Goal: Browse casually: Explore the website without a specific task or goal

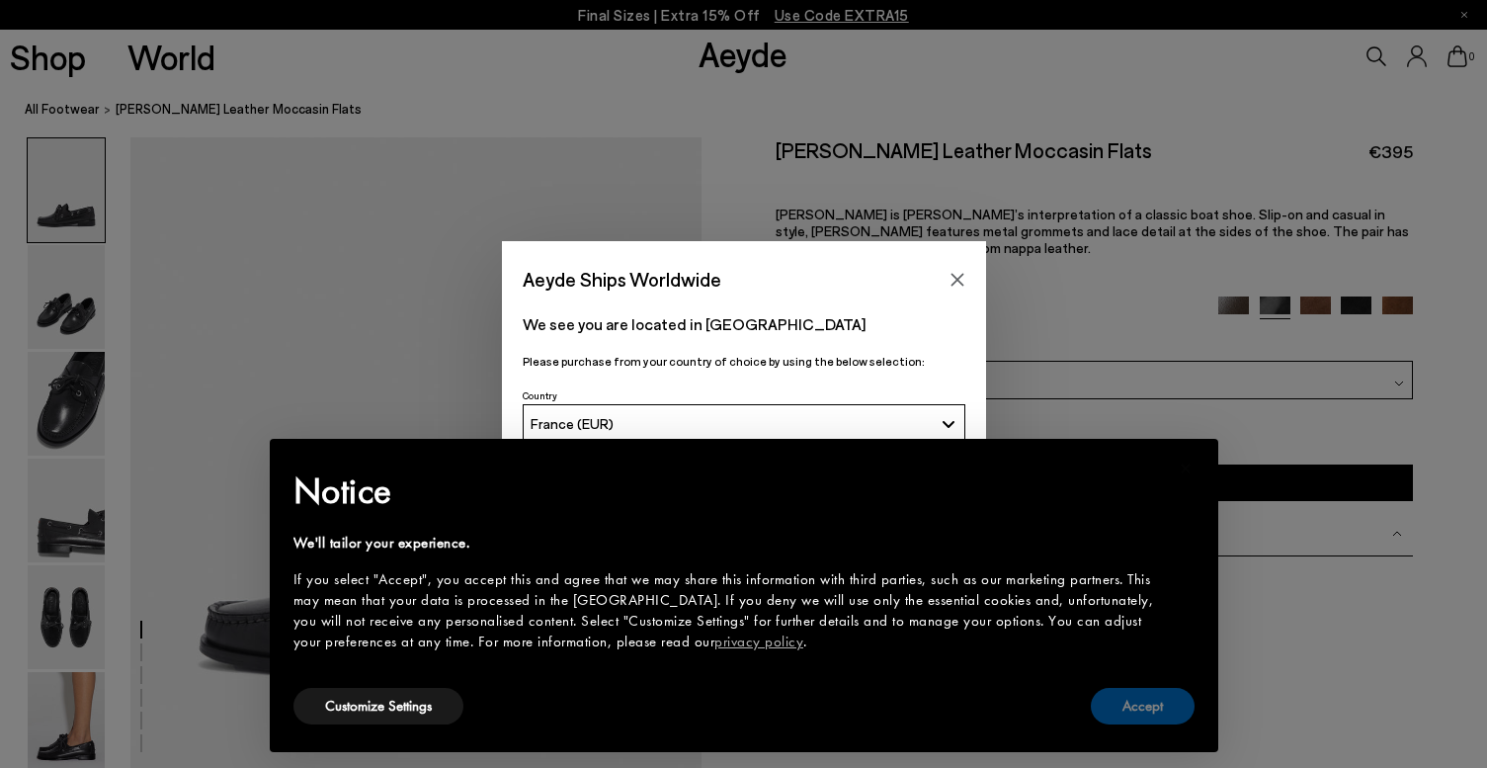
click at [1161, 701] on button "Accept" at bounding box center [1143, 706] width 104 height 37
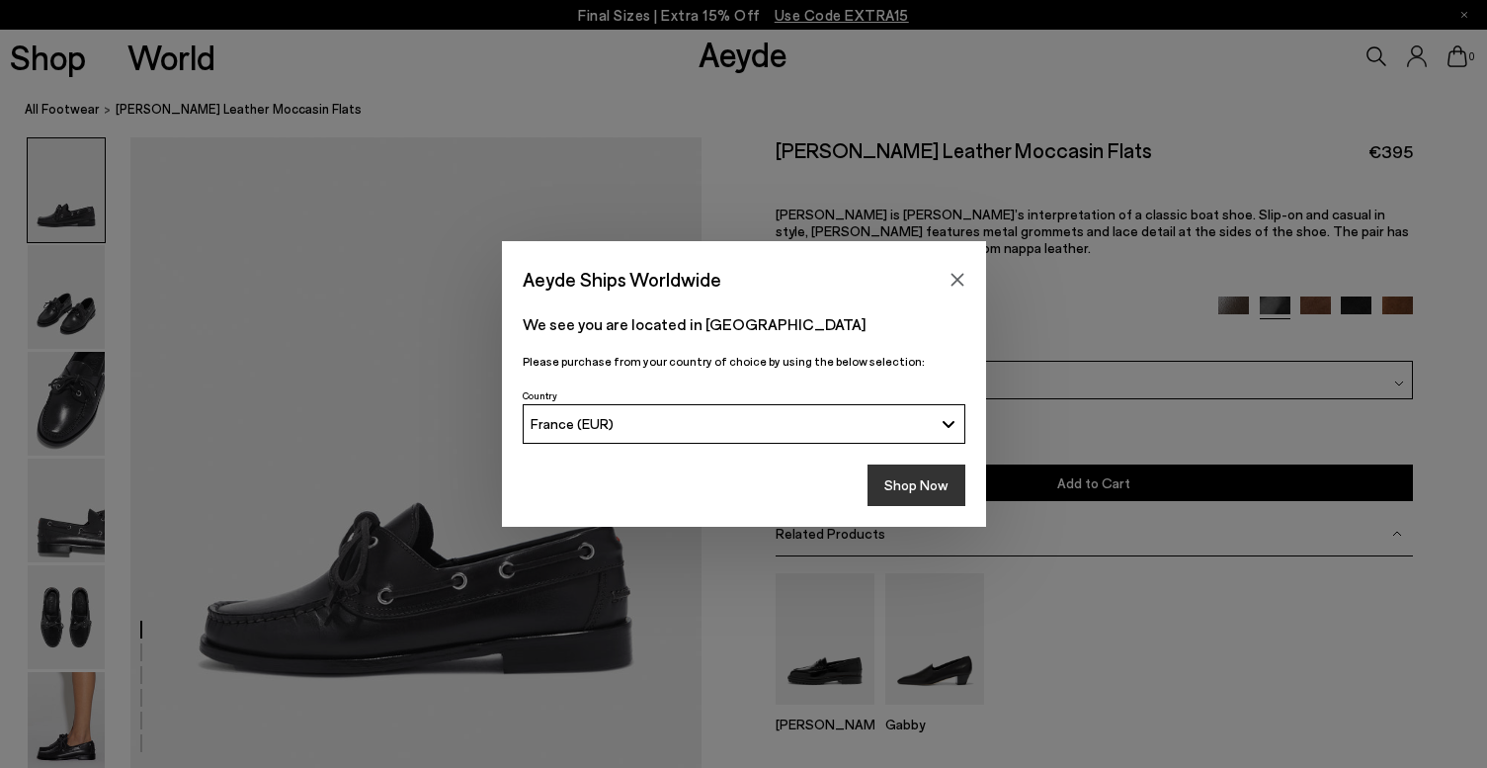
click at [933, 493] on button "Shop Now" at bounding box center [916, 484] width 98 height 41
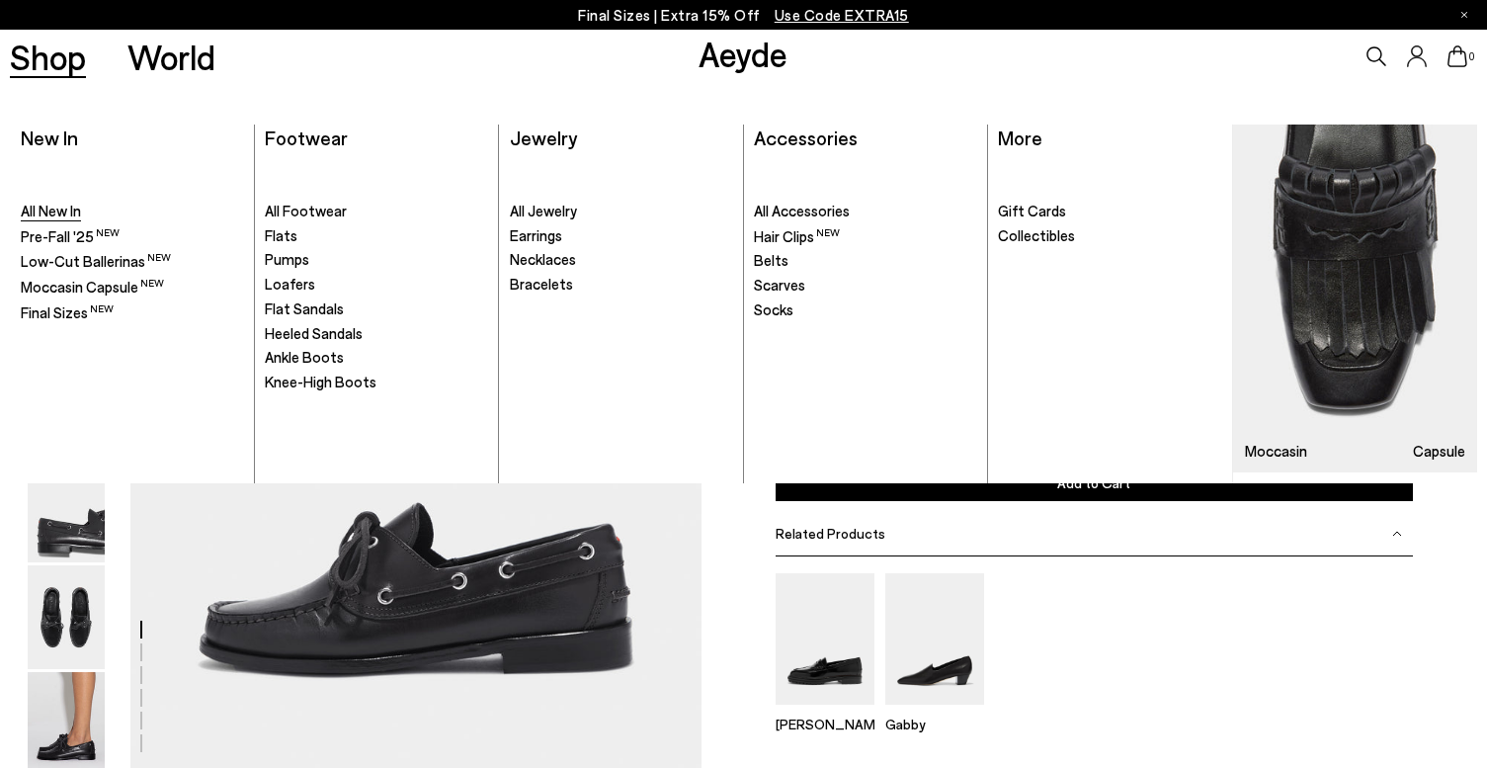
click at [50, 205] on span "All New In" at bounding box center [51, 211] width 60 height 18
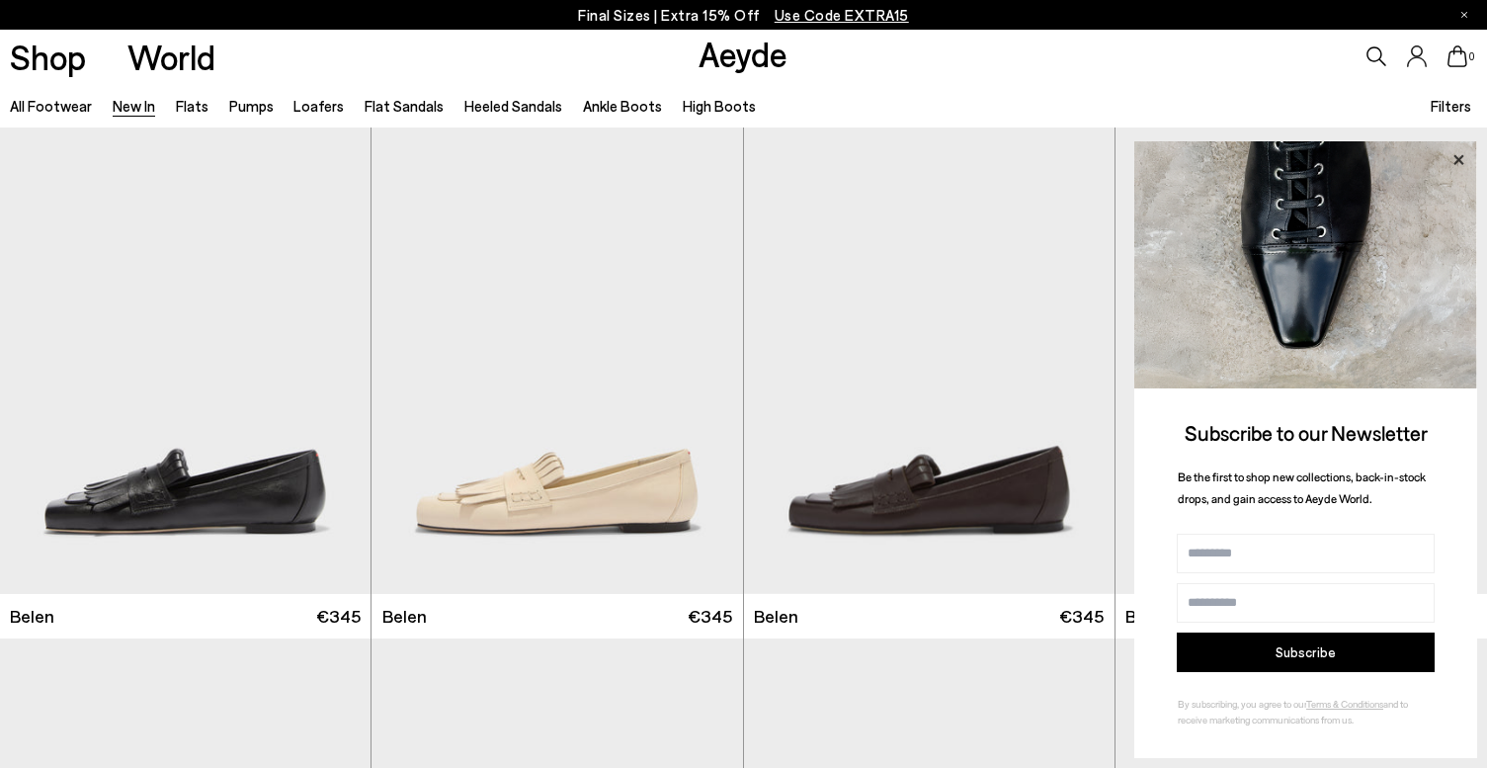
click at [1461, 157] on icon at bounding box center [1458, 160] width 26 height 26
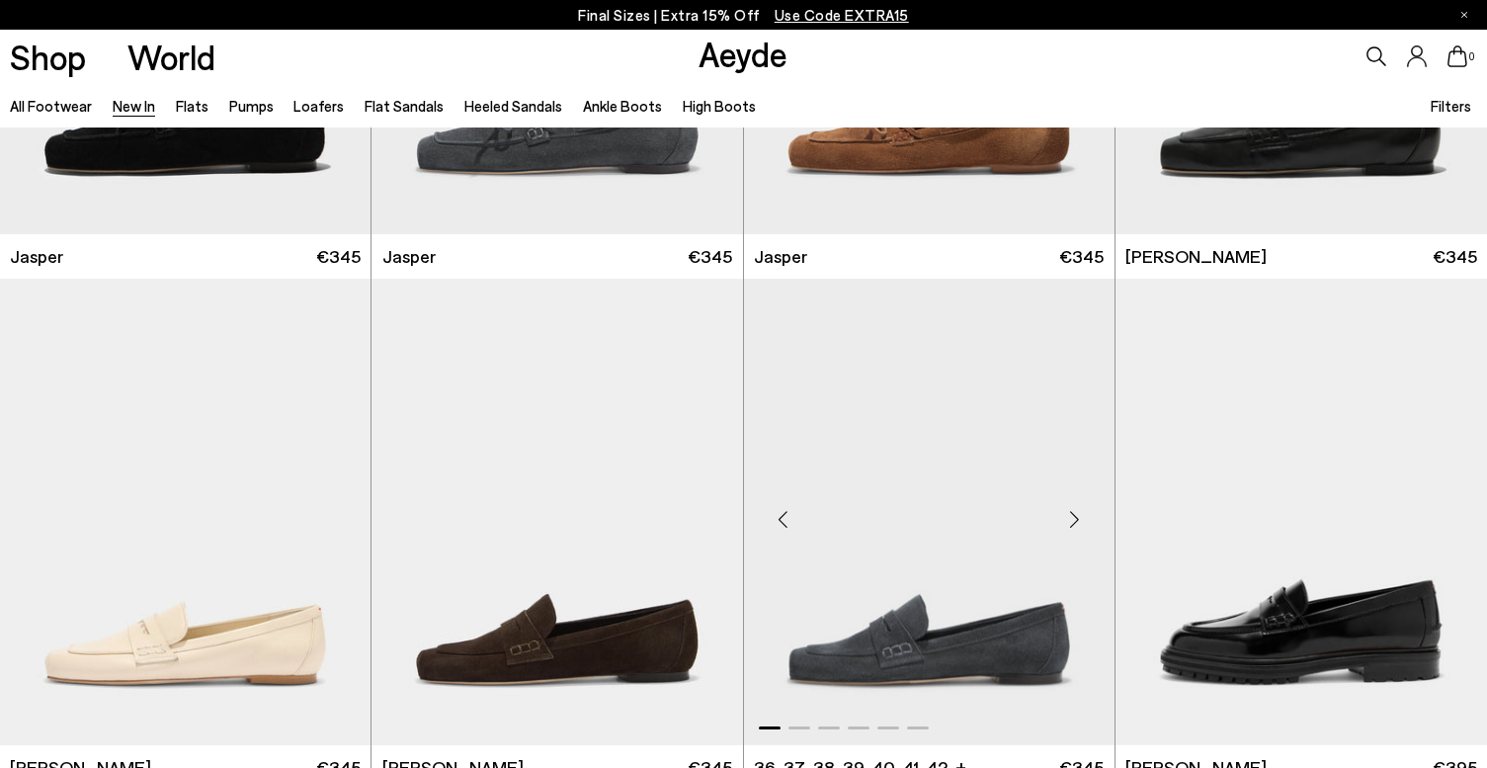
scroll to position [1269, 0]
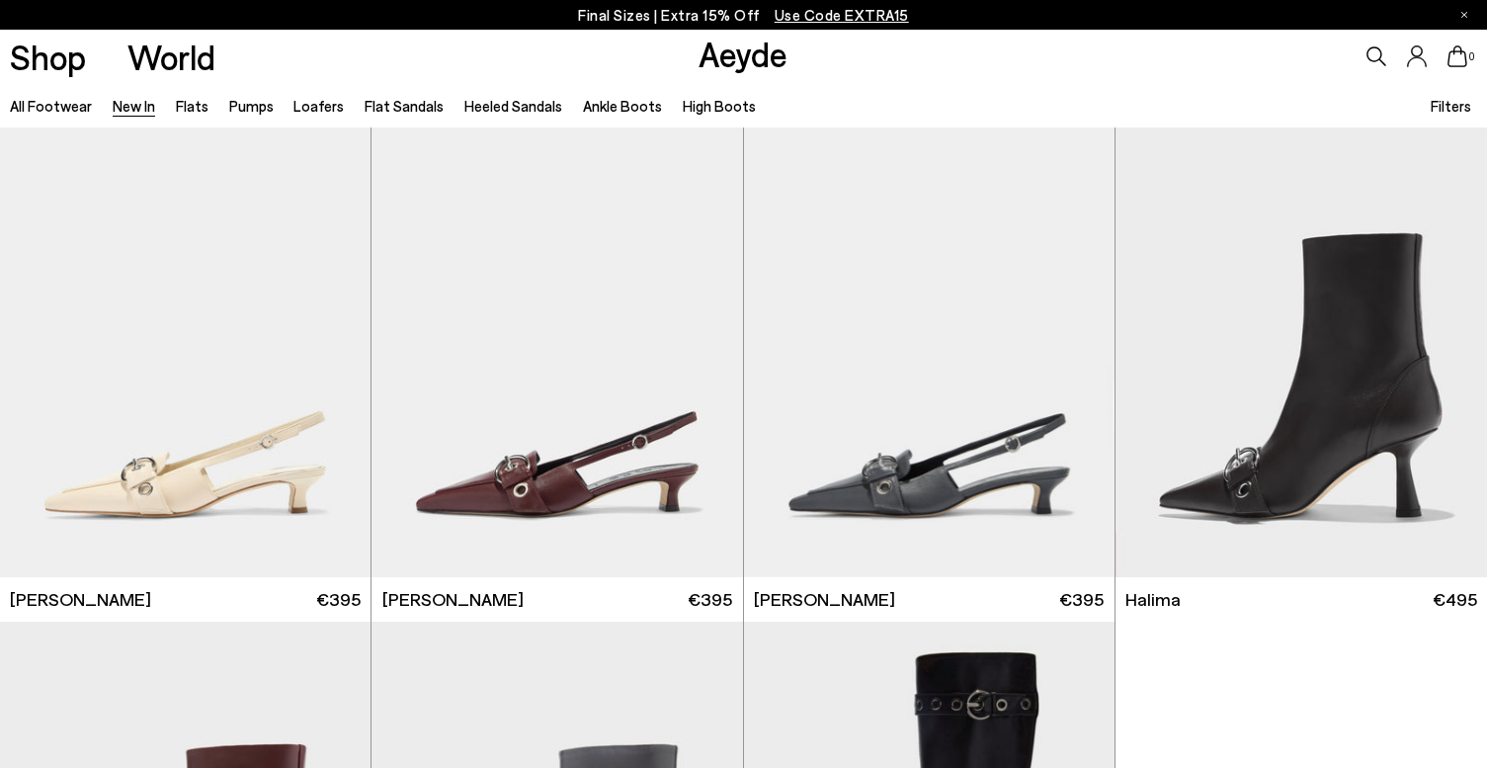
scroll to position [6360, 0]
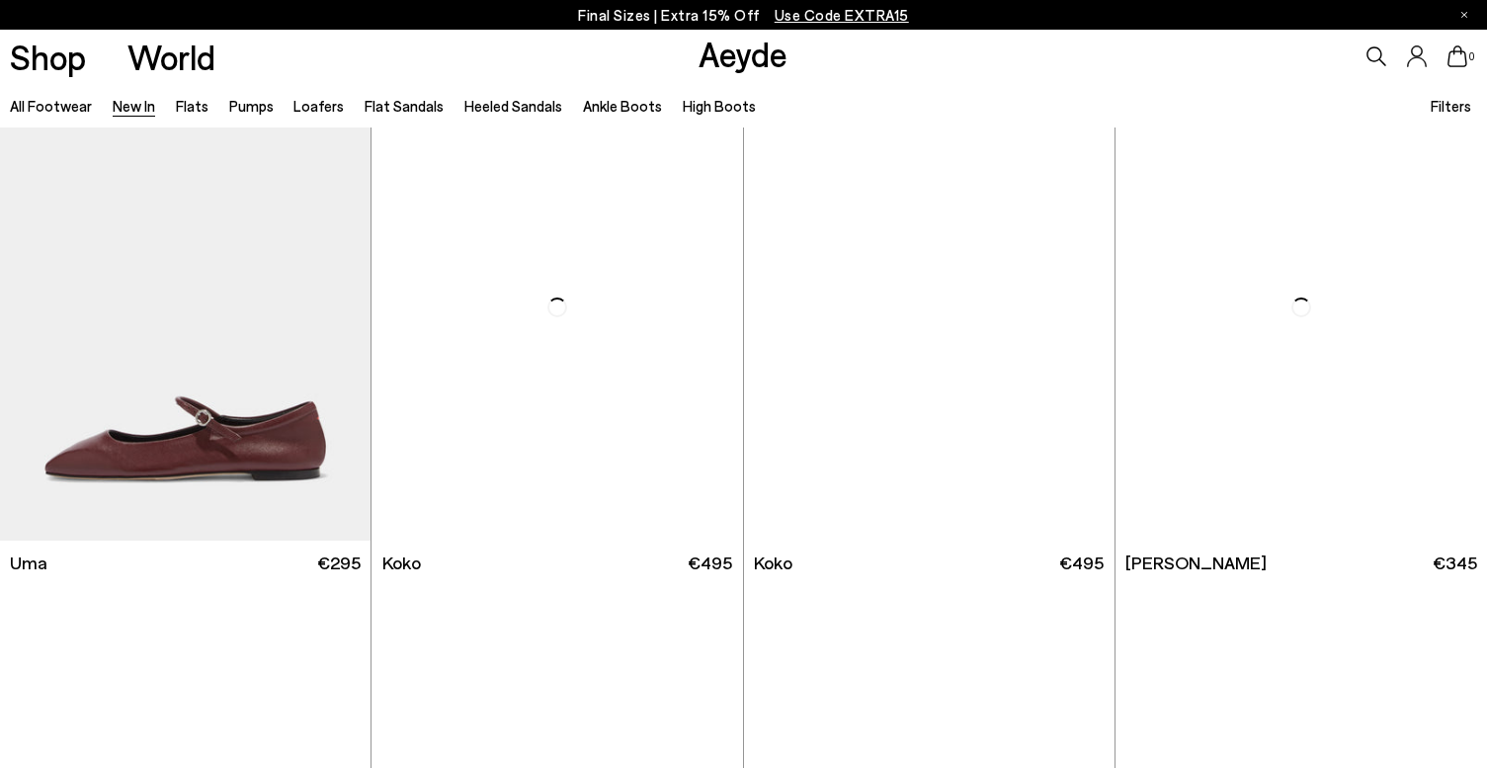
scroll to position [9758, 0]
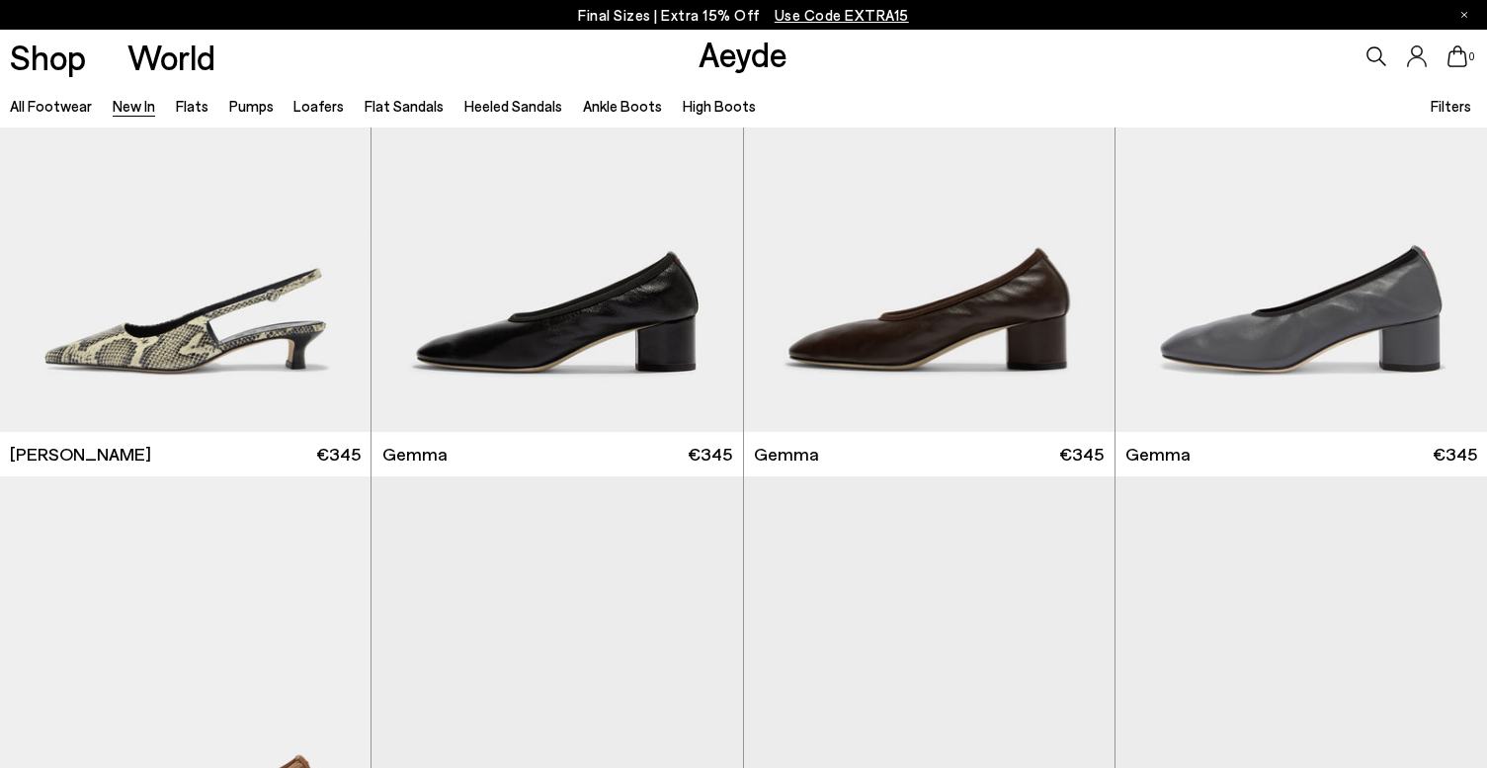
scroll to position [10378, 0]
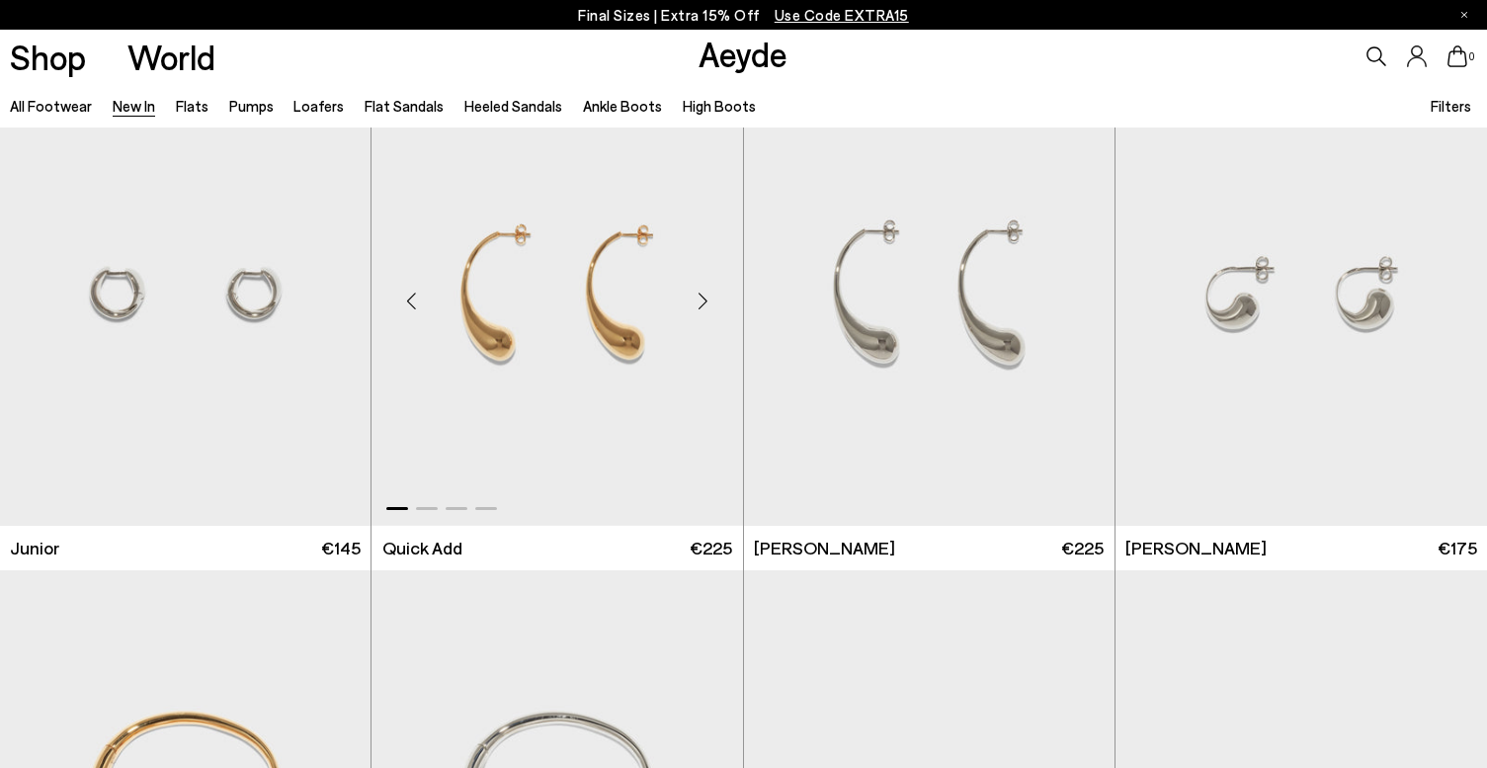
scroll to position [13404, 0]
